Goal: Transaction & Acquisition: Purchase product/service

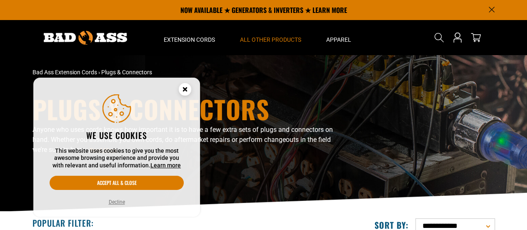
click at [186, 88] on icon "Cookie Consent" at bounding box center [184, 89] width 3 height 3
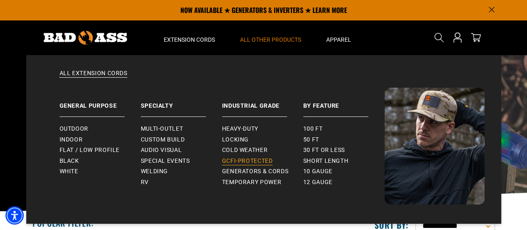
click at [240, 157] on span "GCFI-Protected" at bounding box center [247, 161] width 51 height 8
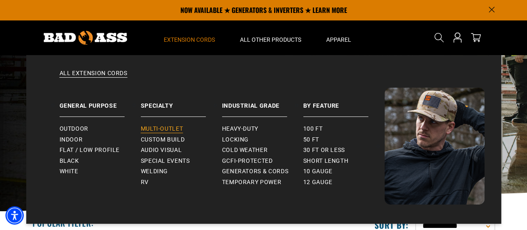
click at [164, 129] on span "Multi-Outlet" at bounding box center [162, 129] width 43 height 8
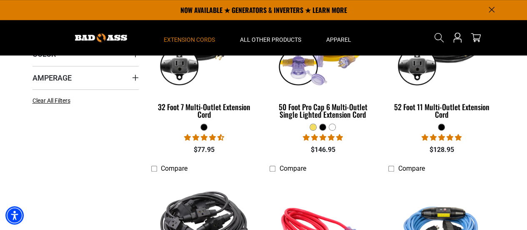
scroll to position [208, 0]
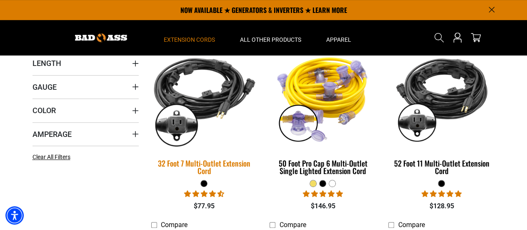
click at [210, 89] on img at bounding box center [204, 97] width 117 height 107
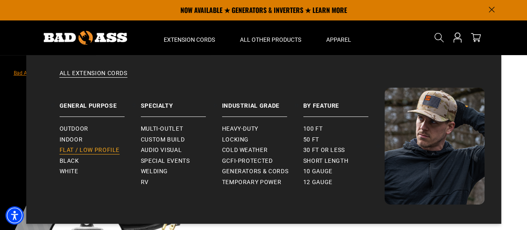
click at [101, 150] on span "Flat / Low Profile" at bounding box center [90, 150] width 60 height 8
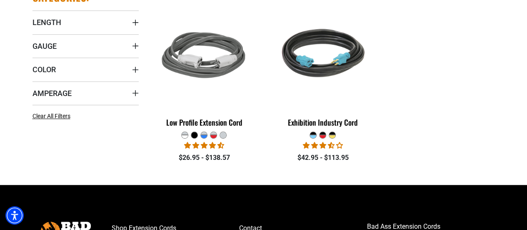
scroll to position [250, 0]
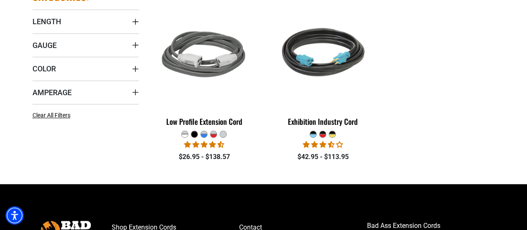
click at [323, 131] on div at bounding box center [323, 132] width 6 height 3
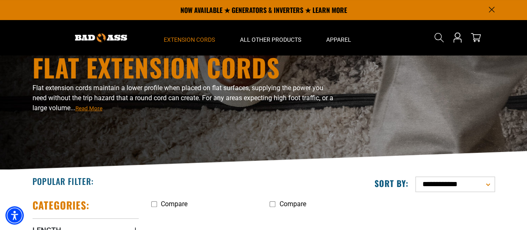
scroll to position [0, 0]
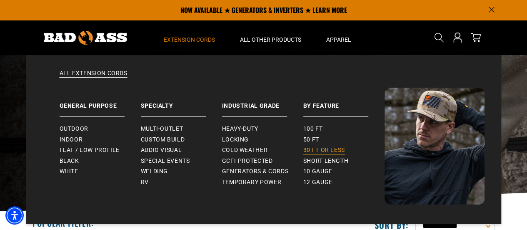
click at [318, 148] on span "30 ft or less" at bounding box center [324, 150] width 42 height 8
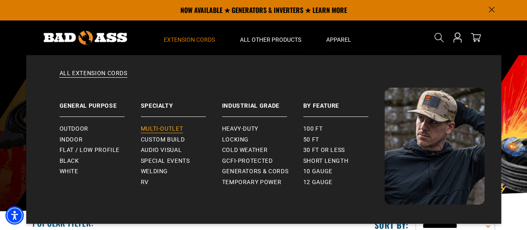
click at [165, 126] on span "Multi-Outlet" at bounding box center [162, 129] width 43 height 8
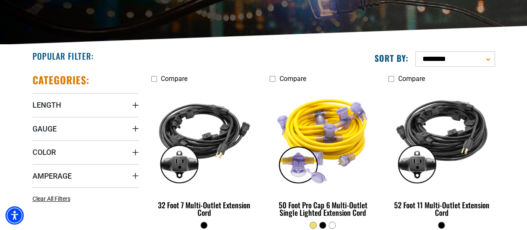
scroll to position [208, 0]
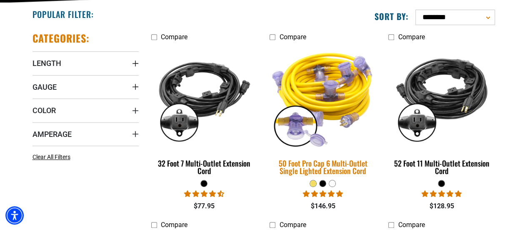
click at [347, 81] on img at bounding box center [323, 97] width 117 height 107
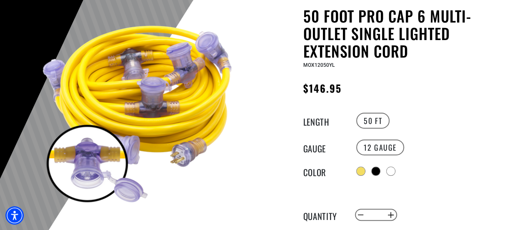
scroll to position [167, 0]
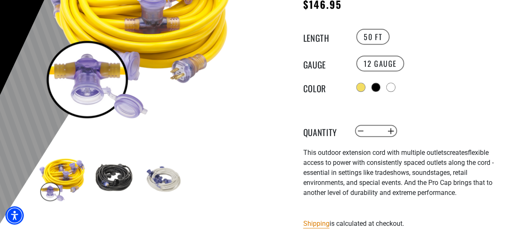
click at [170, 180] on img at bounding box center [163, 178] width 48 height 48
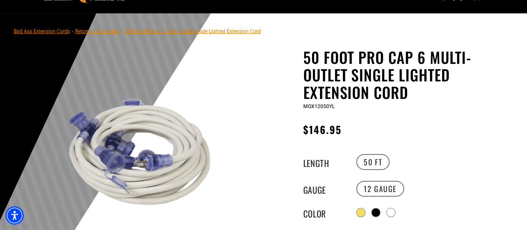
scroll to position [83, 0]
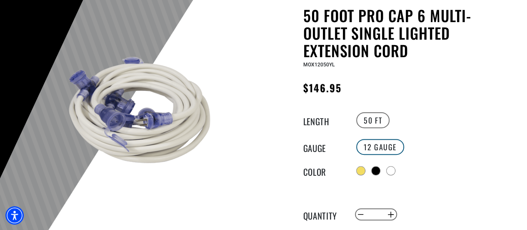
click at [371, 146] on label "12 GAUGE" at bounding box center [380, 147] width 48 height 16
click at [378, 168] on div at bounding box center [377, 171] width 8 height 8
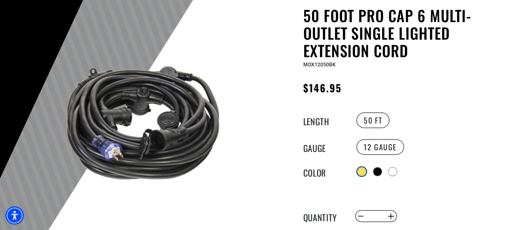
click at [360, 170] on div at bounding box center [362, 171] width 8 height 8
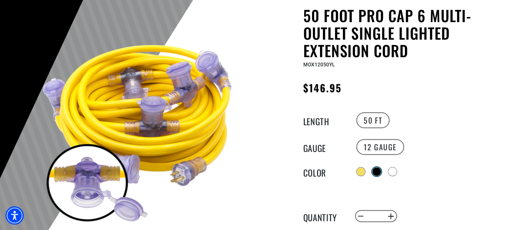
click at [378, 170] on div at bounding box center [377, 171] width 8 height 8
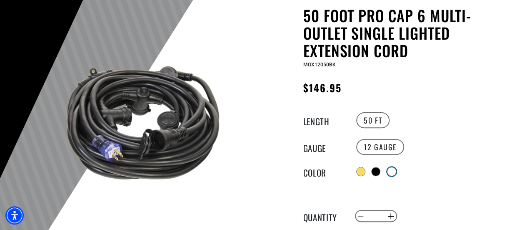
click at [394, 170] on div at bounding box center [392, 171] width 8 height 8
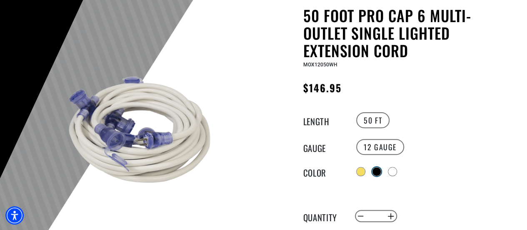
click at [378, 170] on div at bounding box center [377, 171] width 8 height 8
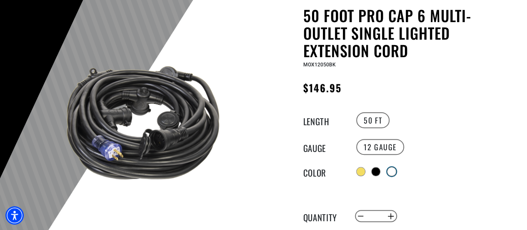
click at [394, 169] on div at bounding box center [392, 171] width 8 height 8
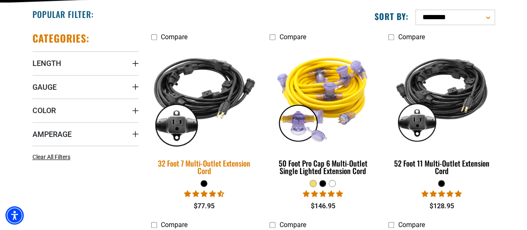
click at [203, 103] on img at bounding box center [204, 97] width 117 height 107
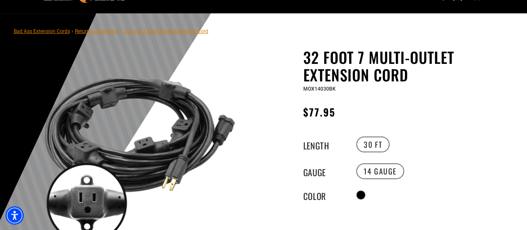
scroll to position [83, 0]
